Goal: Task Accomplishment & Management: Complete application form

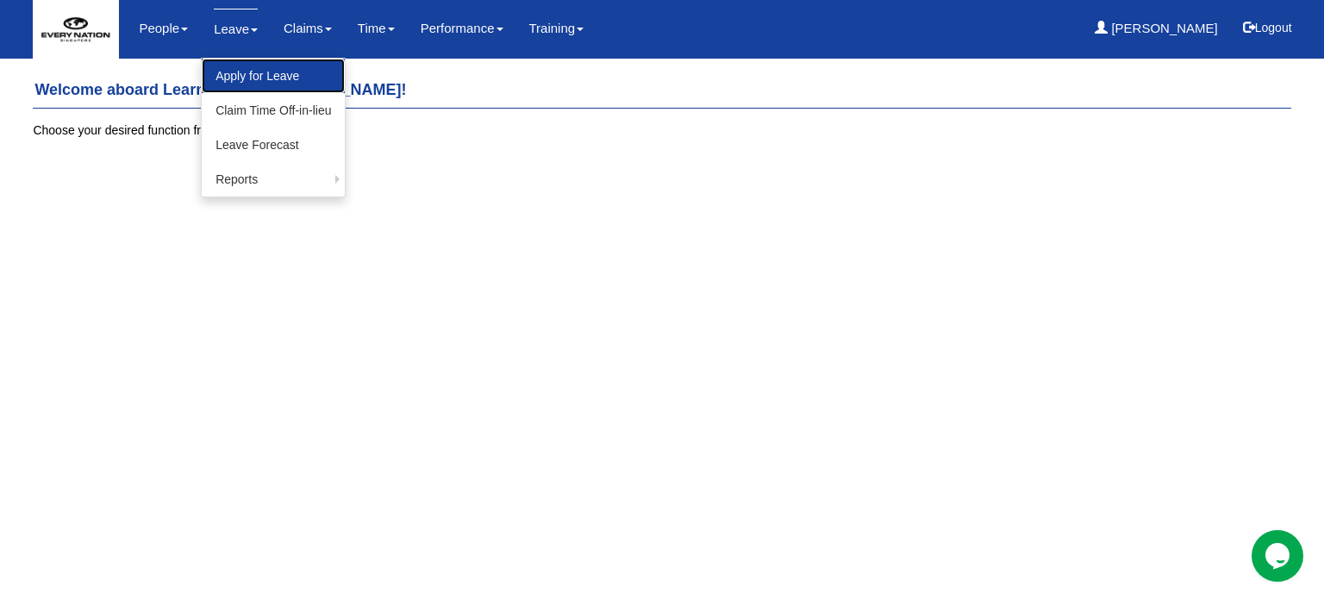
click at [238, 76] on link "Apply for Leave" at bounding box center [273, 76] width 143 height 34
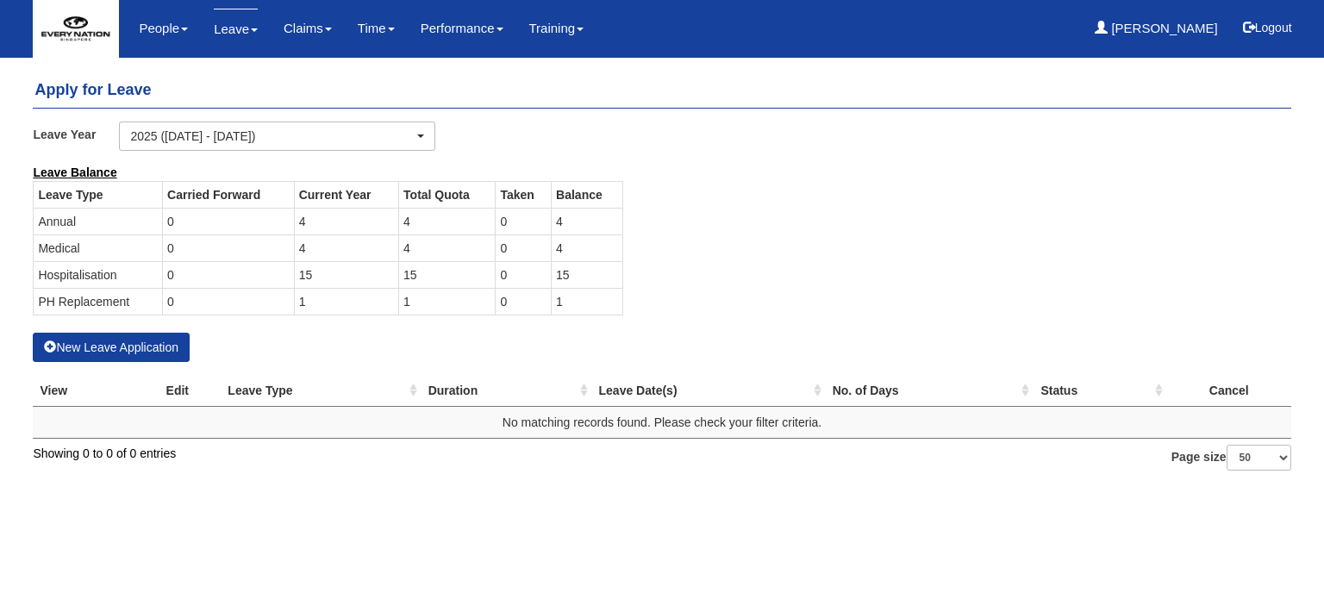
select select "50"
click at [125, 350] on button "New Leave Application" at bounding box center [111, 347] width 157 height 29
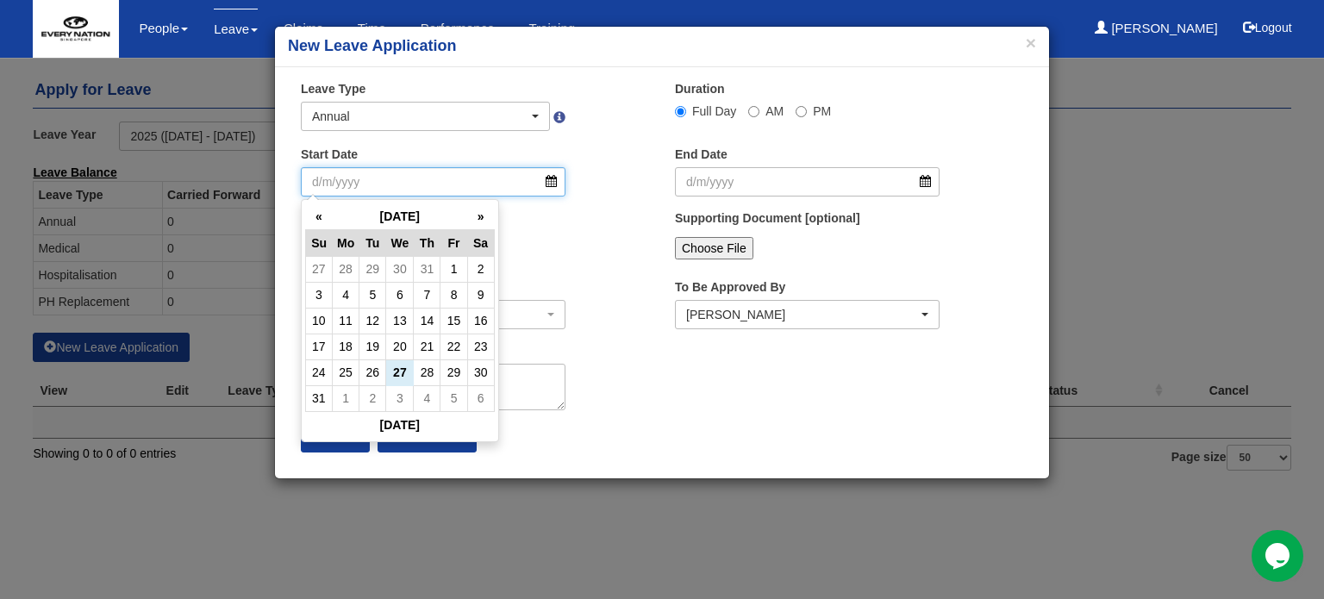
click at [548, 182] on input "Start Date" at bounding box center [433, 181] width 265 height 29
click at [426, 406] on td "4" at bounding box center [427, 398] width 27 height 26
type input "[DATE]"
select select
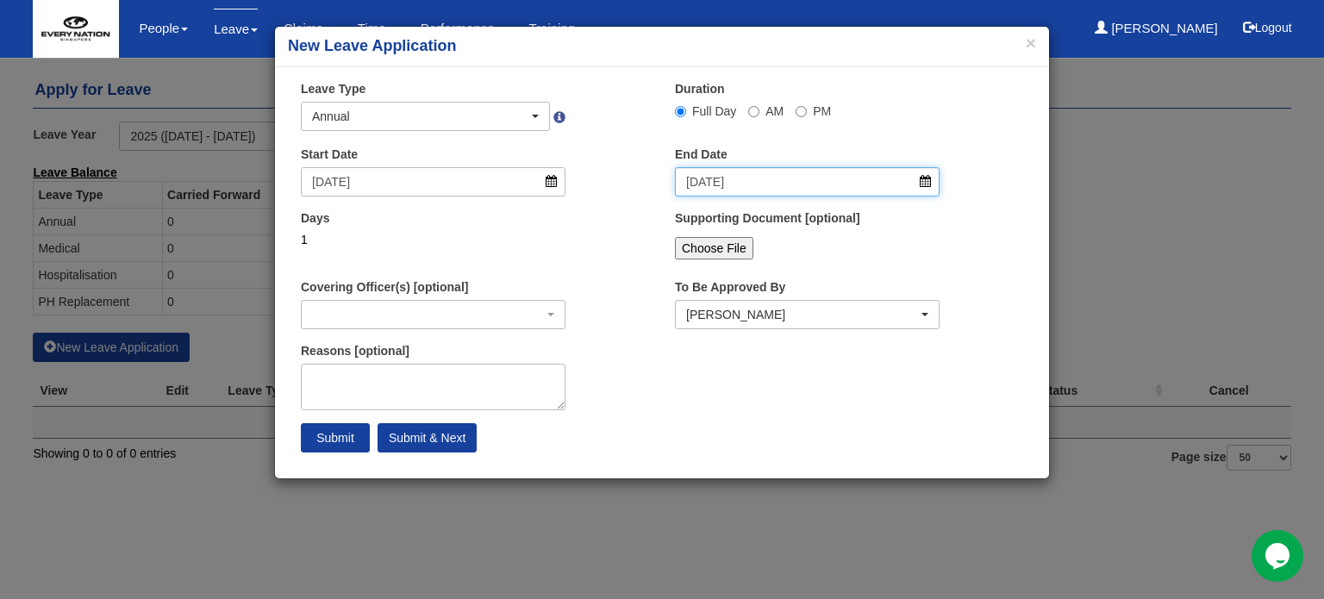
click at [839, 181] on input "[DATE]" at bounding box center [807, 181] width 265 height 29
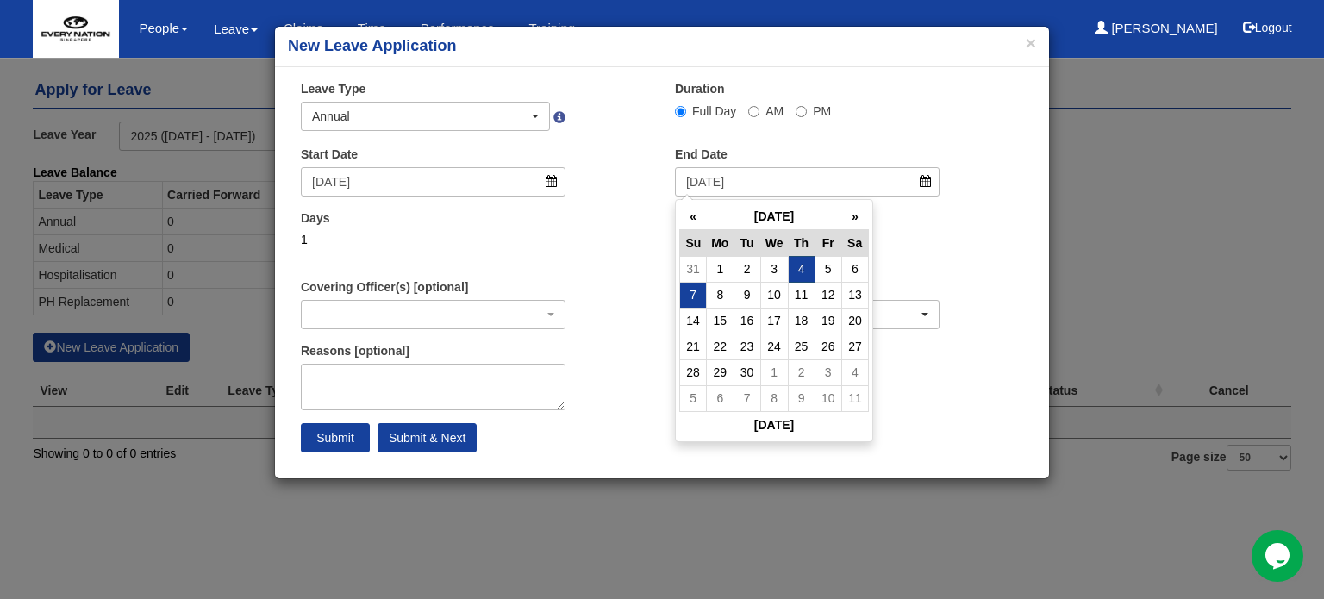
click at [692, 296] on td "7" at bounding box center [693, 295] width 27 height 26
type input "[DATE]"
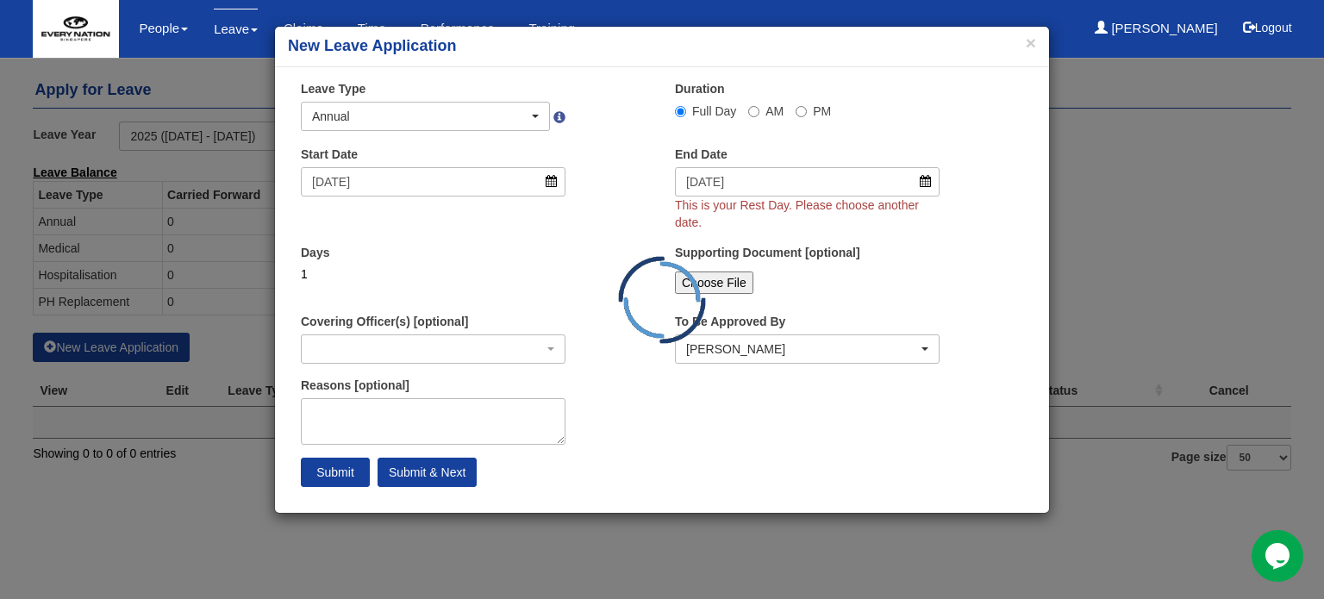
select select
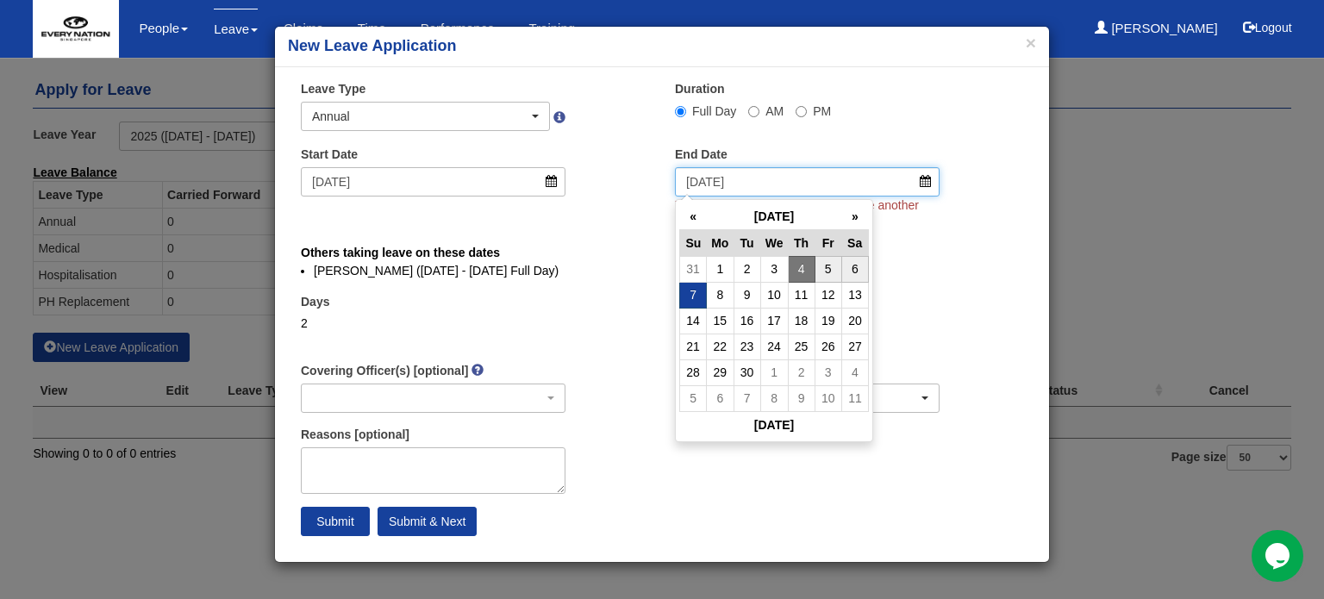
click at [919, 178] on input "[DATE]" at bounding box center [807, 181] width 265 height 29
click at [834, 264] on td "5" at bounding box center [828, 269] width 27 height 26
type input "[DATE]"
select select
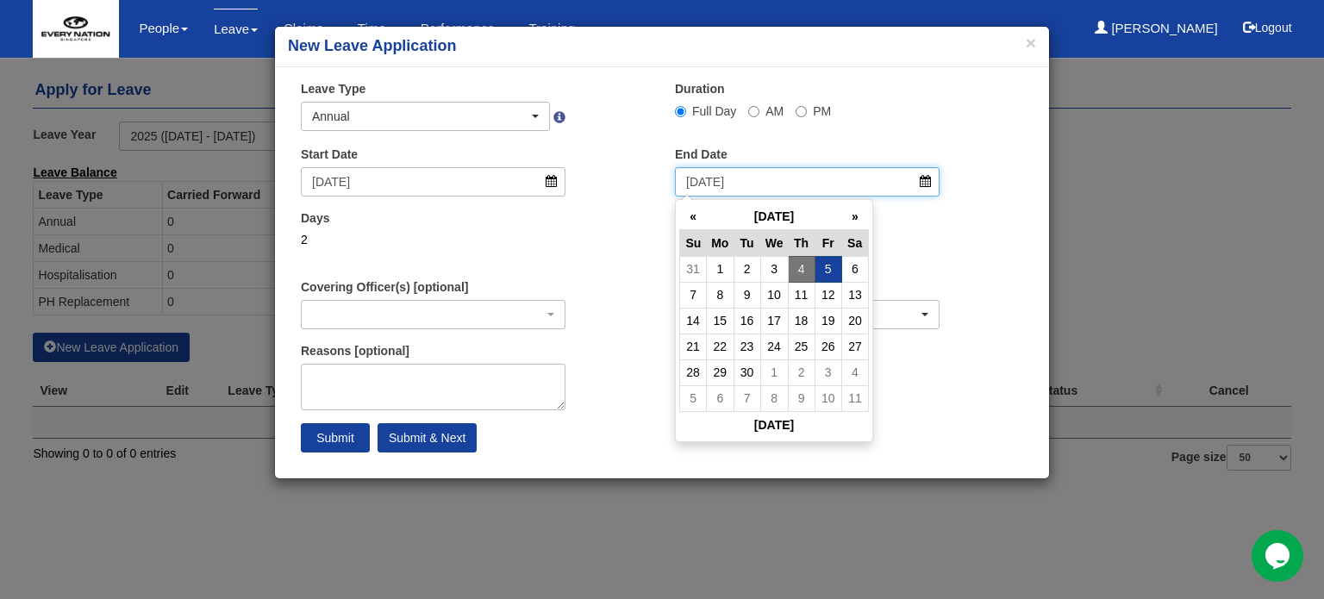
drag, startPoint x: 909, startPoint y: 184, endPoint x: 918, endPoint y: 182, distance: 9.0
click at [913, 184] on input "[DATE]" at bounding box center [807, 181] width 265 height 29
click at [695, 296] on td "7" at bounding box center [693, 295] width 27 height 26
type input "[DATE]"
select select
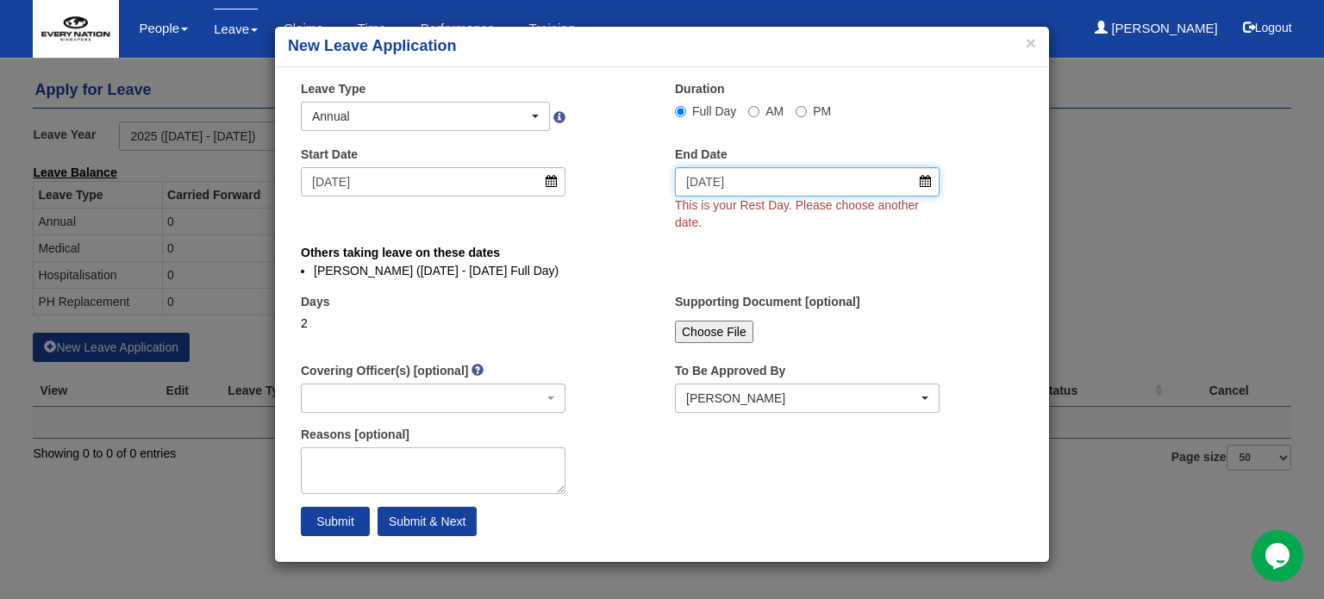
click at [926, 184] on input "[DATE]" at bounding box center [807, 181] width 265 height 29
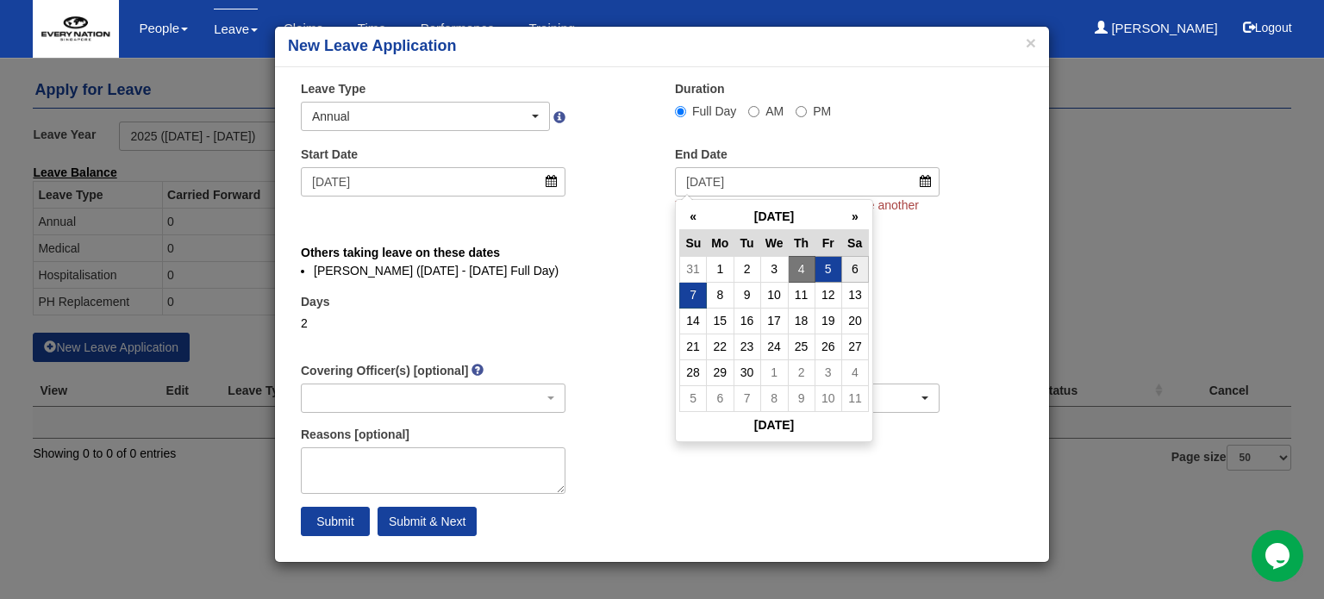
click at [825, 268] on td "5" at bounding box center [828, 269] width 27 height 26
type input "[DATE]"
select select
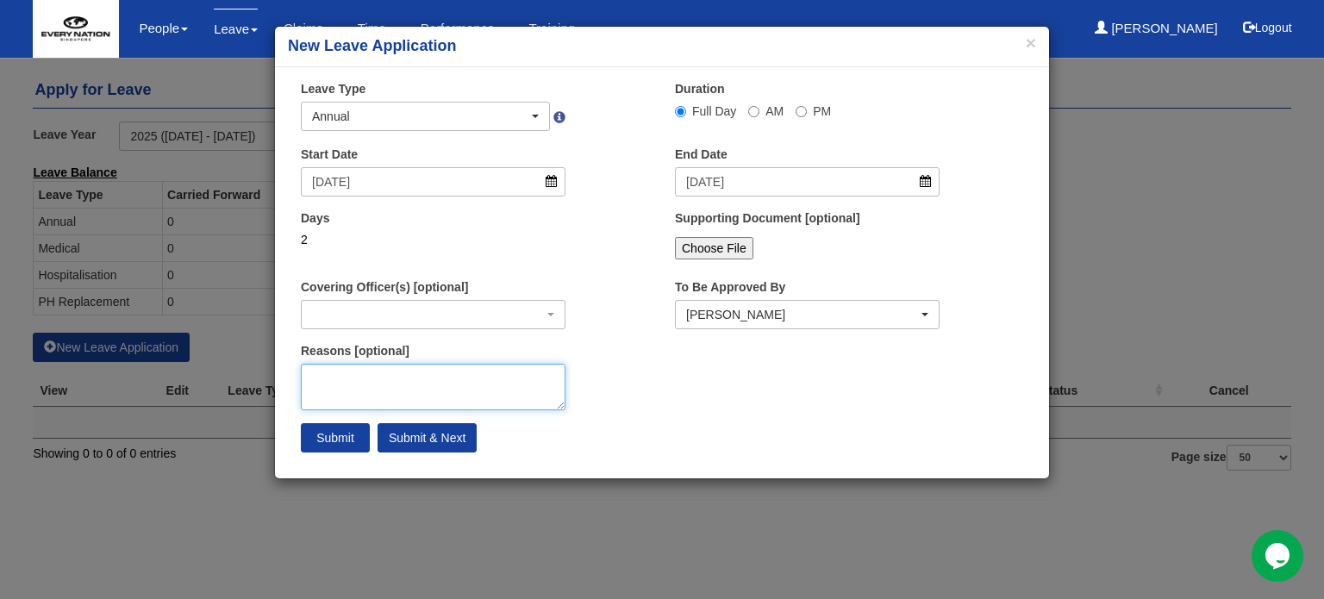
click at [449, 399] on textarea "Reasons [optional]" at bounding box center [433, 387] width 265 height 47
type textarea "Holiday to KL!"
click at [404, 435] on input "Submit & Next" at bounding box center [427, 437] width 99 height 29
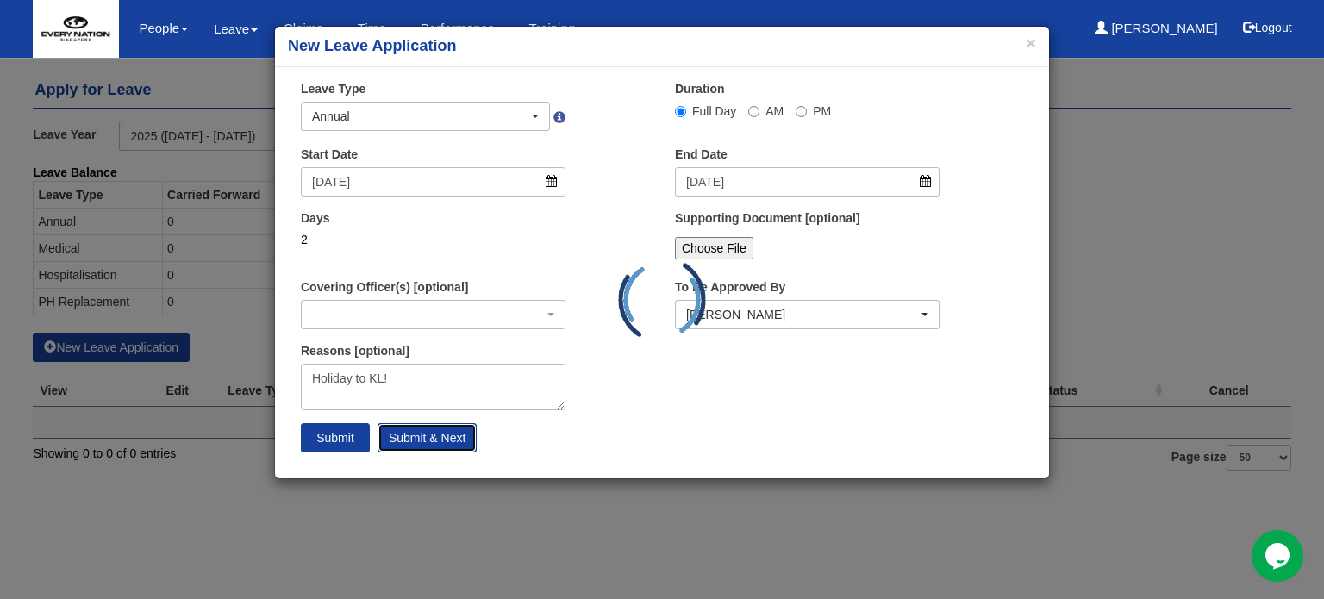
select select
select select "50"
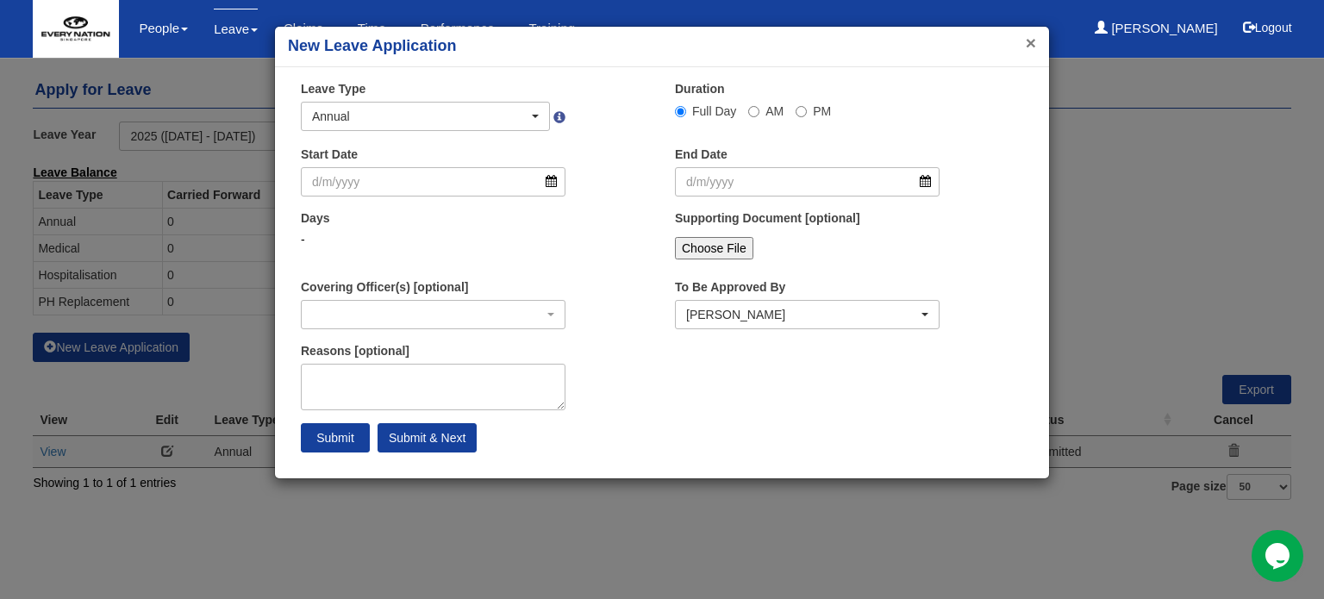
click at [1026, 51] on button "×" at bounding box center [1031, 43] width 10 height 18
